Goal: Information Seeking & Learning: Learn about a topic

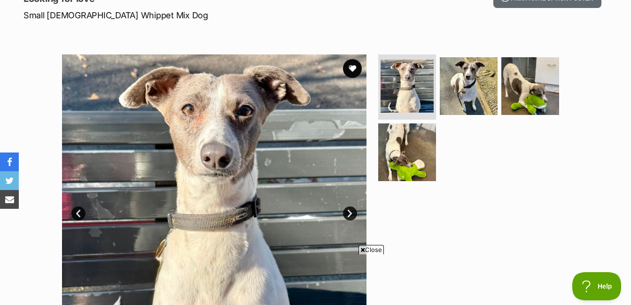
click at [345, 214] on link "Next" at bounding box center [350, 214] width 14 height 14
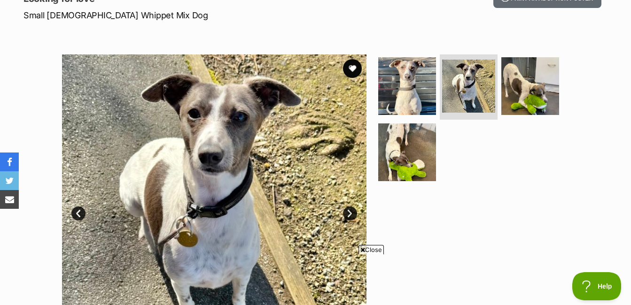
click at [345, 214] on link "Next" at bounding box center [350, 214] width 14 height 14
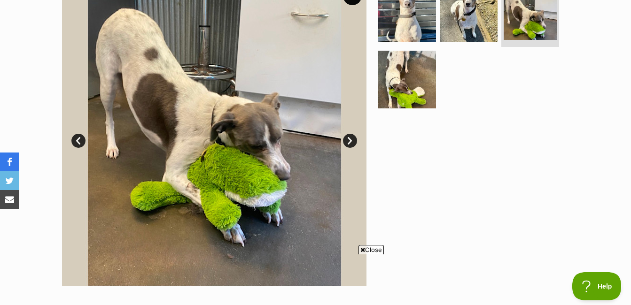
scroll to position [235, 0]
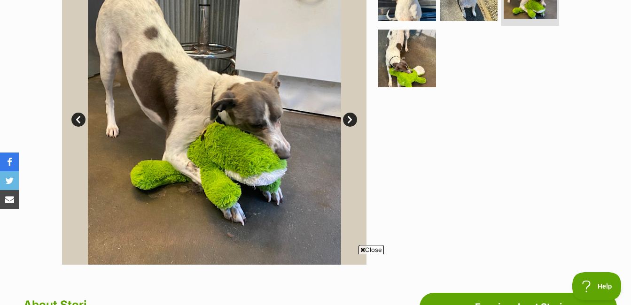
click at [348, 120] on link "Next" at bounding box center [350, 120] width 14 height 14
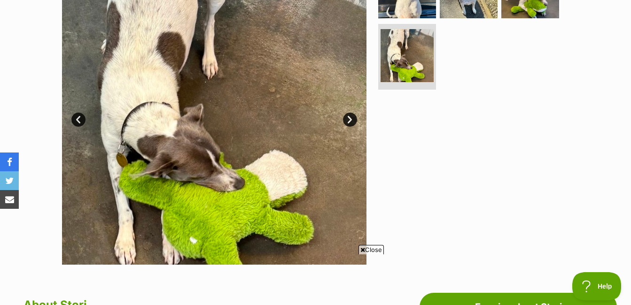
click at [348, 120] on link "Next" at bounding box center [350, 120] width 14 height 14
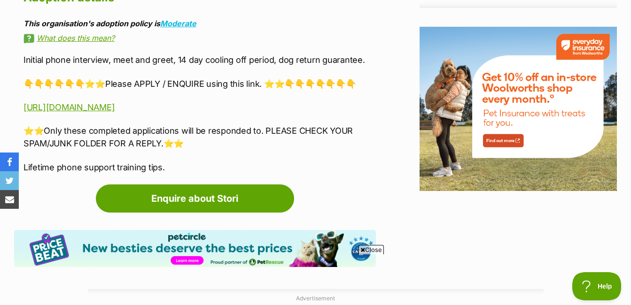
scroll to position [1127, 0]
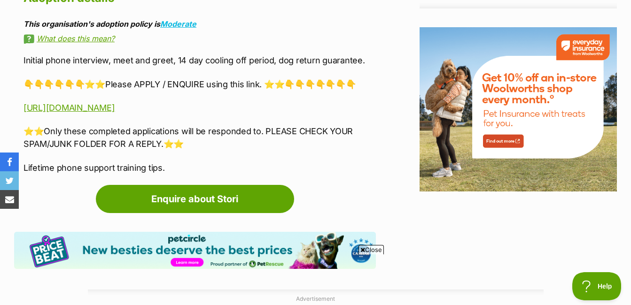
drag, startPoint x: 365, startPoint y: 142, endPoint x: 385, endPoint y: 111, distance: 36.5
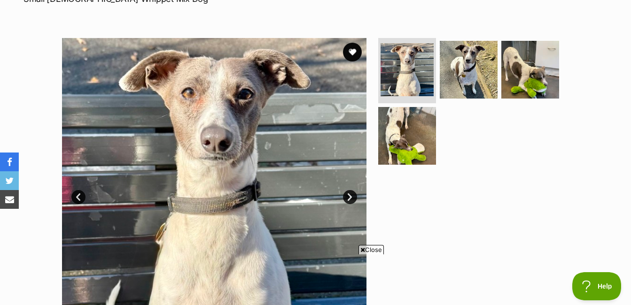
scroll to position [141, 0]
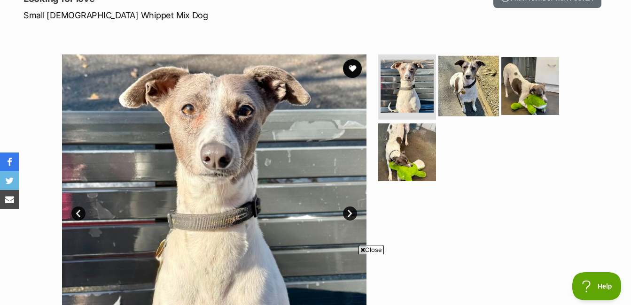
click at [477, 90] on img at bounding box center [468, 85] width 61 height 61
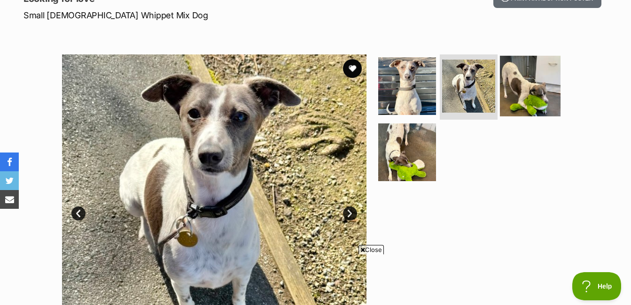
click at [521, 86] on img at bounding box center [530, 85] width 61 height 61
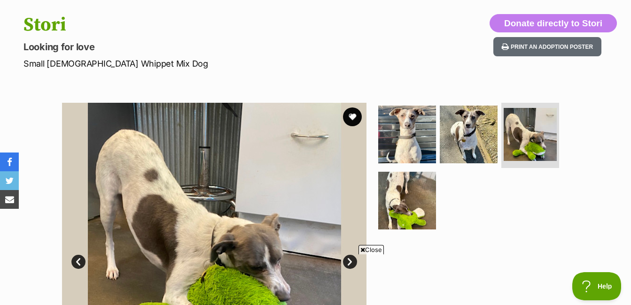
scroll to position [47, 0]
